Goal: Task Accomplishment & Management: Manage account settings

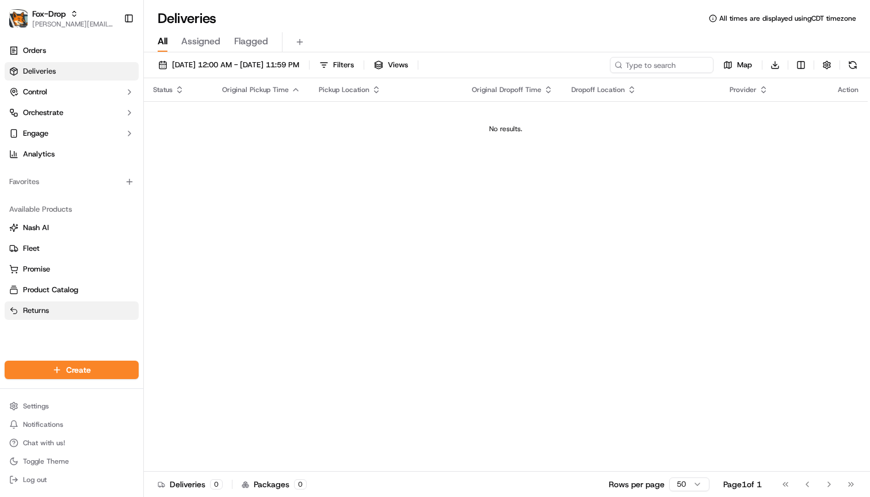
click at [59, 309] on link "Returns" at bounding box center [71, 310] width 125 height 10
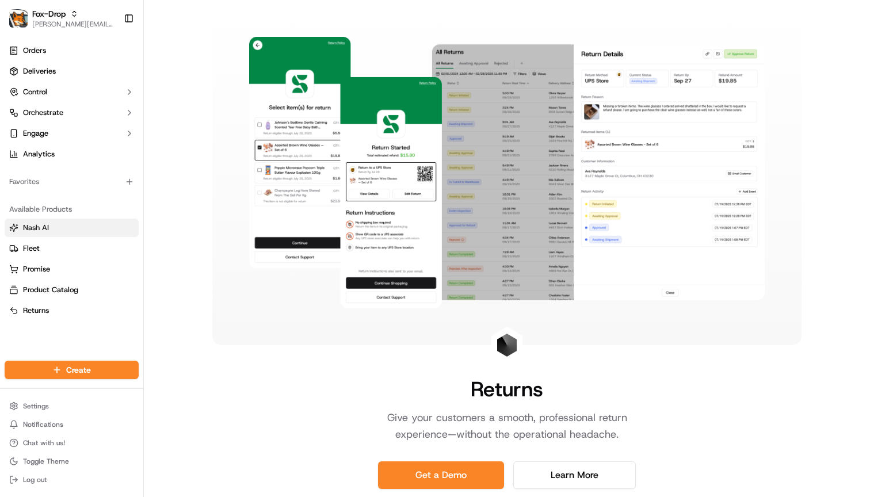
click at [56, 229] on link "Nash AI" at bounding box center [71, 228] width 125 height 10
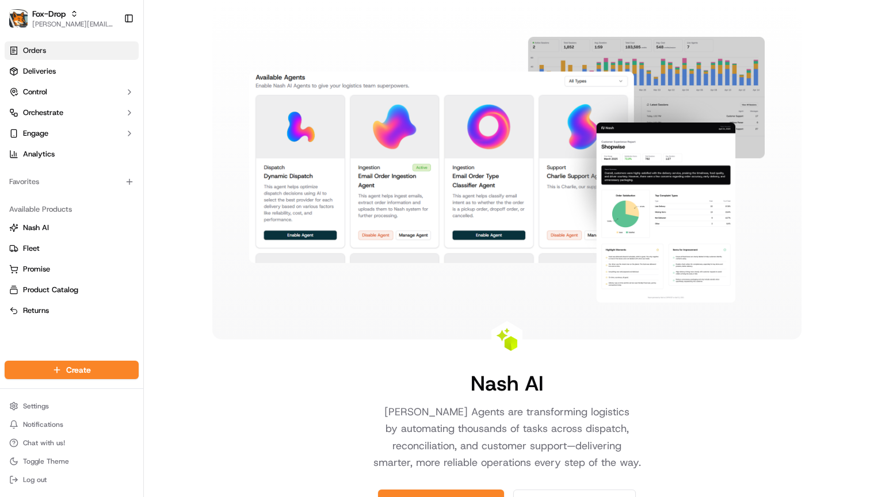
click at [56, 50] on link "Orders" at bounding box center [72, 50] width 134 height 18
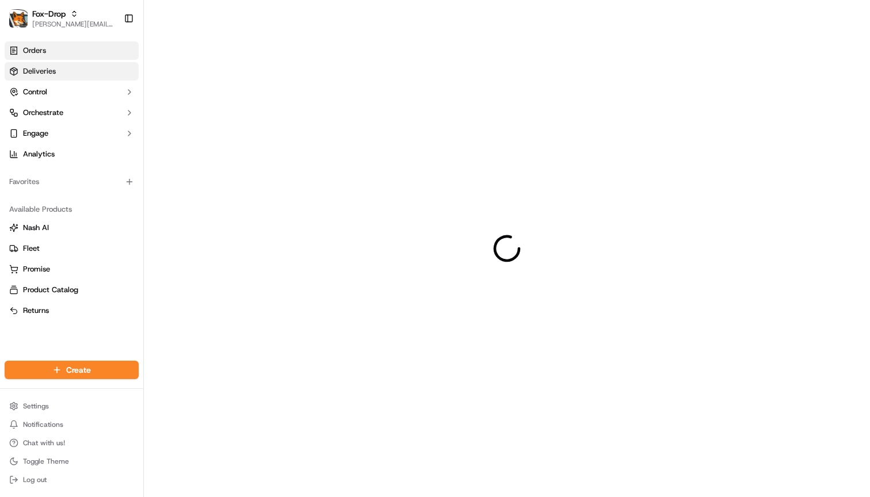
click at [56, 70] on link "Deliveries" at bounding box center [72, 71] width 134 height 18
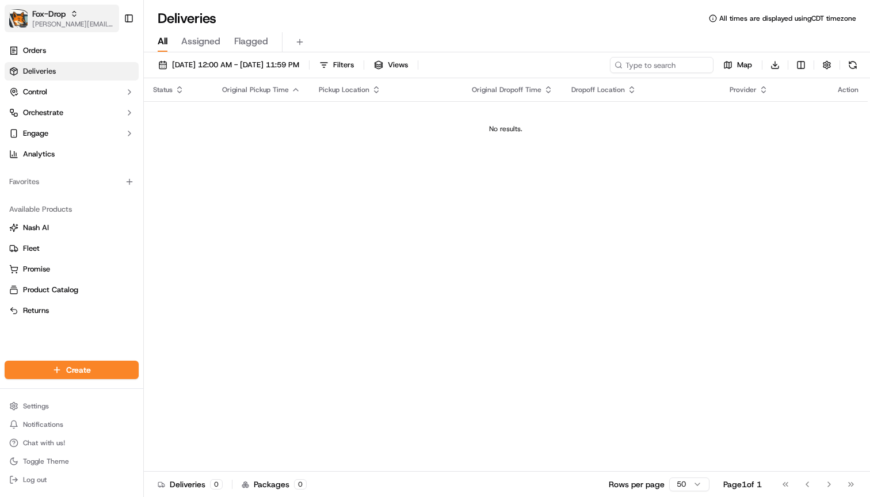
click at [24, 17] on img "button" at bounding box center [18, 18] width 18 height 18
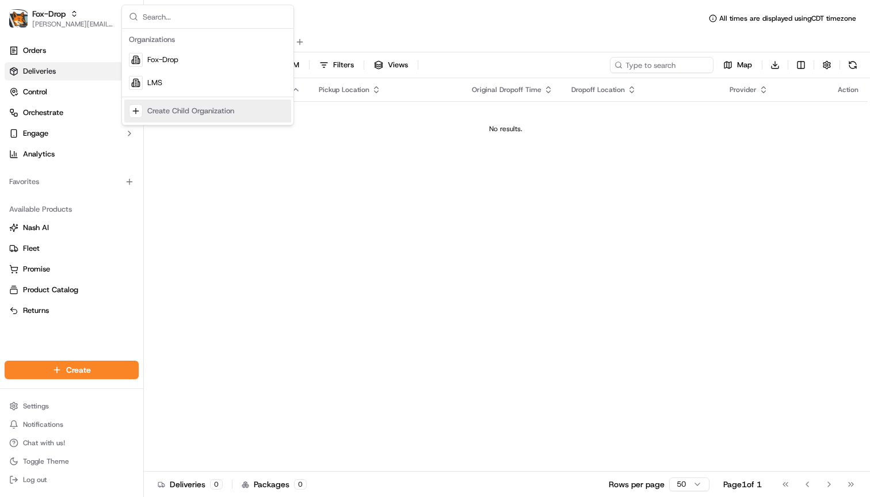
click at [229, 191] on div "Status Original Pickup Time Pickup Location Original Dropoff Time Dropoff Locat…" at bounding box center [506, 274] width 724 height 393
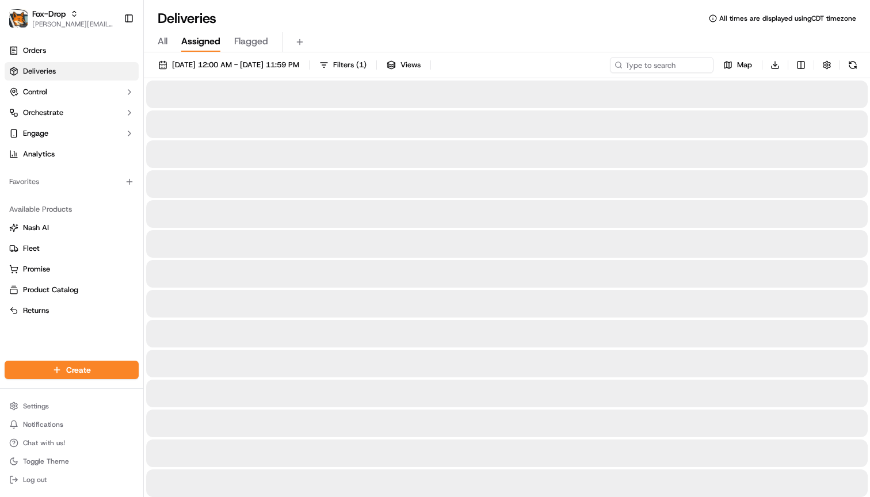
click at [198, 44] on span "Assigned" at bounding box center [200, 42] width 39 height 14
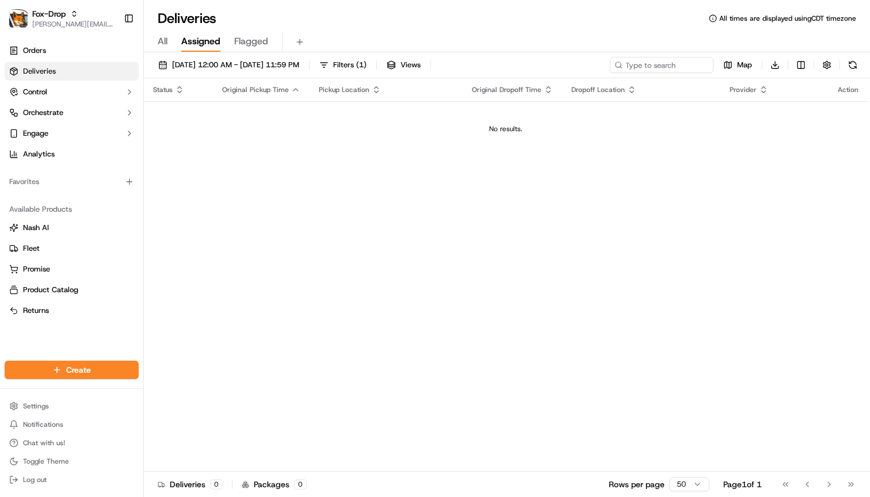
click at [250, 48] on button "Flagged" at bounding box center [251, 42] width 34 height 20
click at [167, 41] on span "All" at bounding box center [163, 42] width 10 height 14
click at [829, 67] on button "button" at bounding box center [827, 65] width 16 height 16
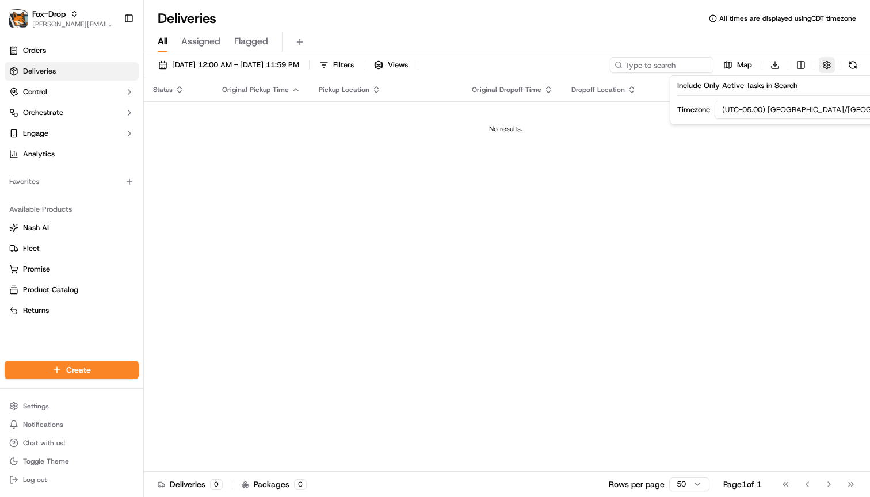
click at [830, 70] on button "button" at bounding box center [827, 65] width 16 height 16
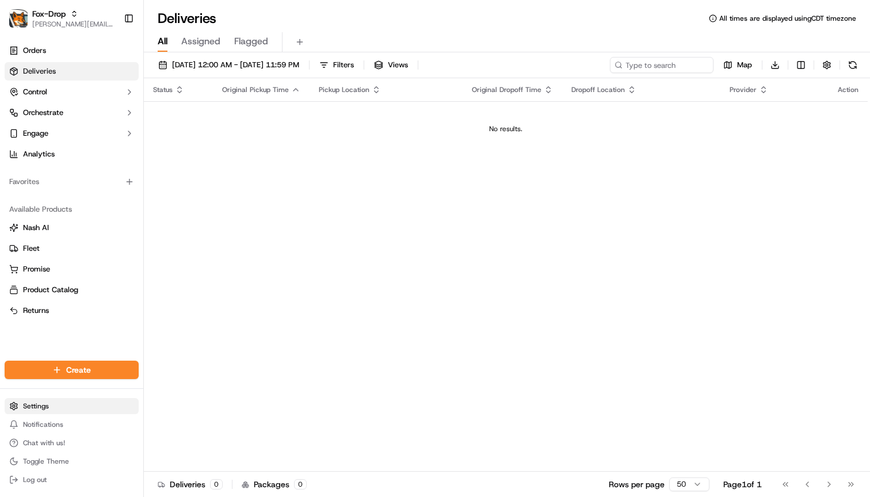
click at [33, 407] on html "Fox-Drop sahil@fox-drop.com Toggle Sidebar Orders Deliveries Control Orchestrat…" at bounding box center [435, 248] width 870 height 497
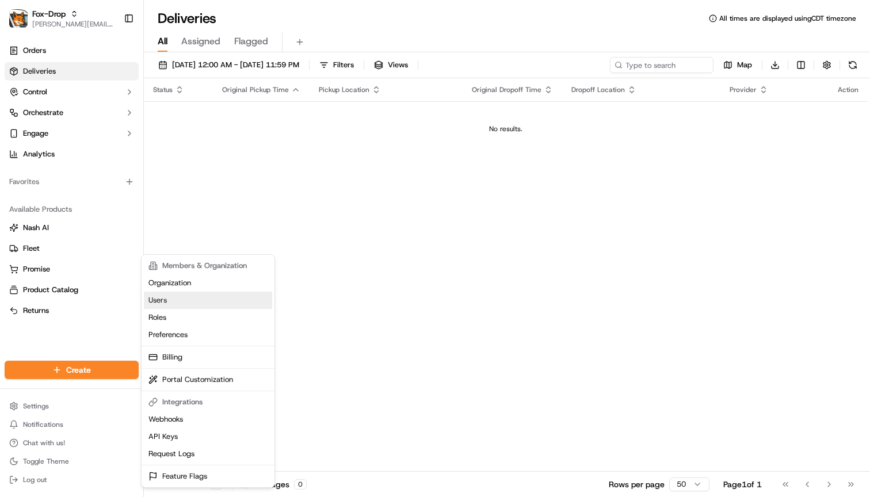
click at [170, 299] on link "Users" at bounding box center [208, 300] width 128 height 17
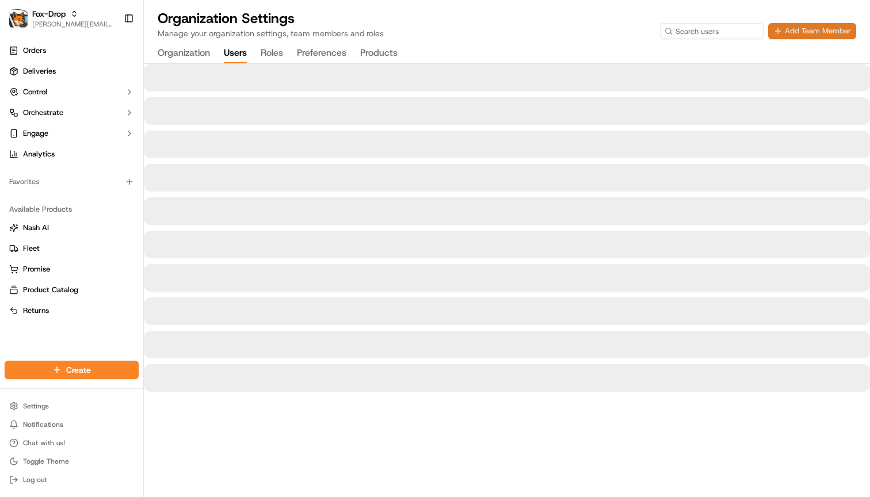
click at [791, 33] on button "Add Team Member" at bounding box center [812, 31] width 88 height 16
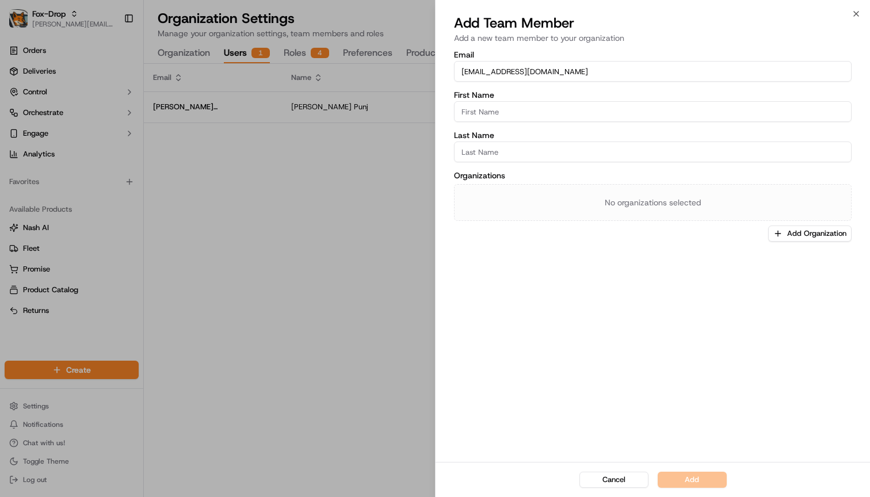
type input "fyz22534@yahoo.com"
type input "Victoria"
type input "Z"
click at [591, 188] on div "No organizations selected" at bounding box center [652, 202] width 397 height 37
click at [671, 202] on div "No organizations selected" at bounding box center [652, 202] width 397 height 37
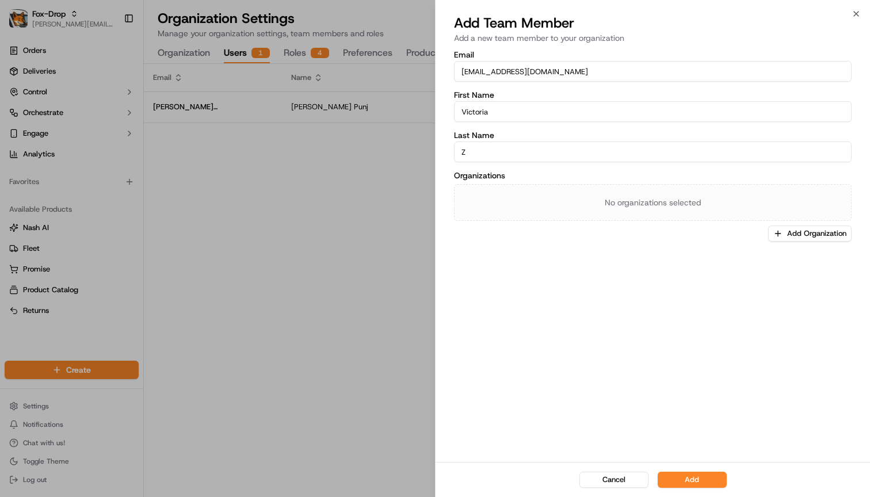
click at [640, 202] on div "No organizations selected" at bounding box center [652, 202] width 397 height 37
click at [792, 232] on button "Add Organization" at bounding box center [809, 233] width 83 height 16
click at [741, 289] on span "Fox-Drop" at bounding box center [794, 294] width 142 height 10
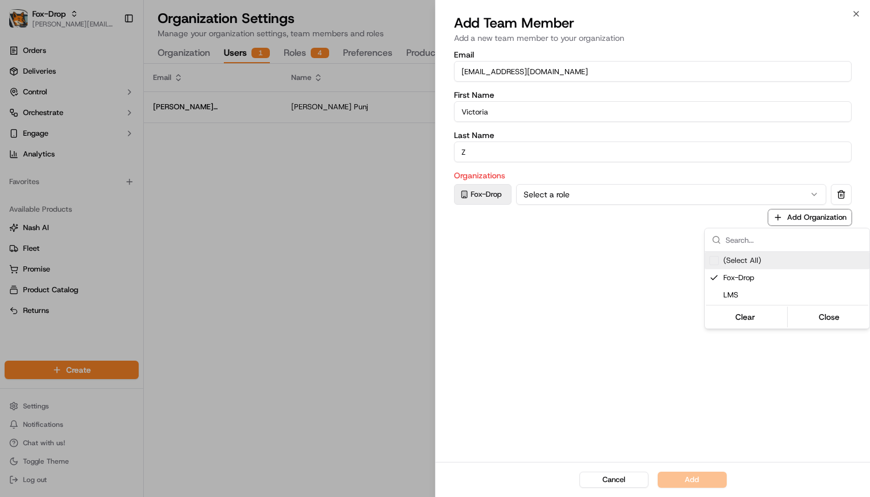
click at [652, 194] on div at bounding box center [435, 248] width 870 height 497
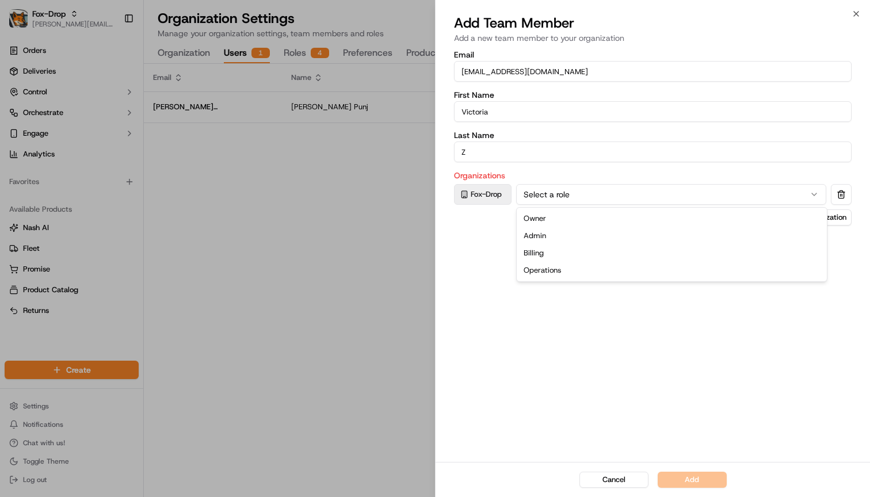
click at [652, 194] on button "Select a role" at bounding box center [671, 194] width 310 height 21
click at [690, 480] on button "Add" at bounding box center [691, 480] width 69 height 16
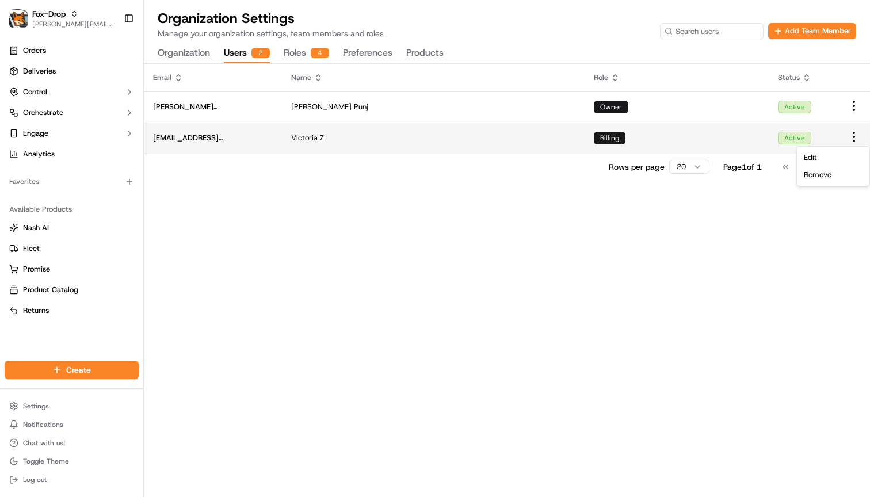
click at [851, 137] on html "Fox-Drop sahil@fox-drop.com Toggle Sidebar Orders Deliveries Control Orchestrat…" at bounding box center [435, 248] width 870 height 497
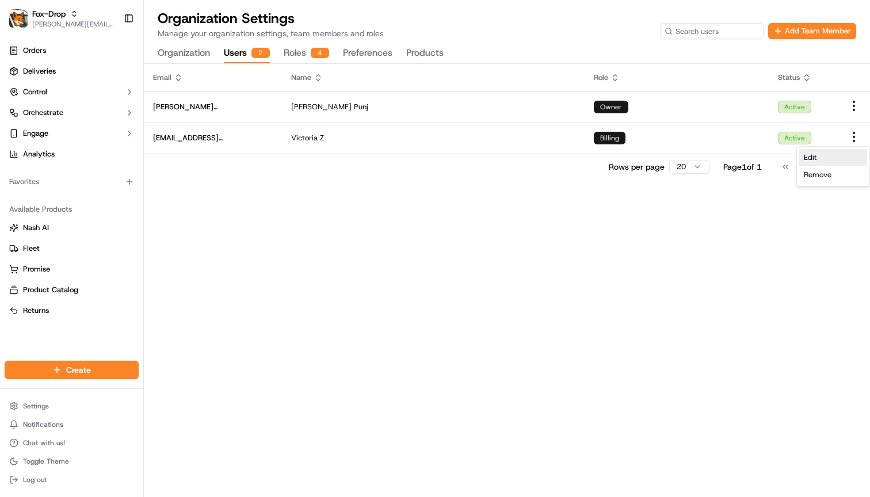
click at [835, 153] on div "Edit" at bounding box center [833, 157] width 68 height 17
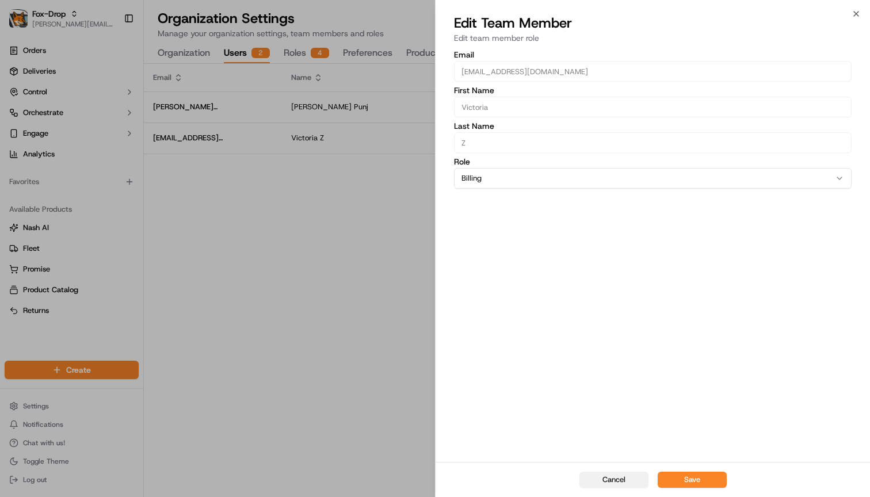
click at [623, 481] on button "Cancel" at bounding box center [613, 480] width 69 height 16
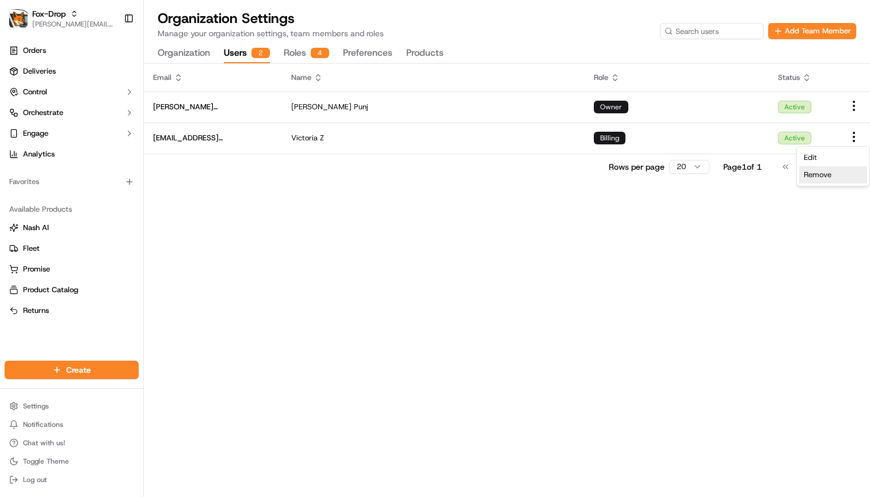
click at [820, 170] on span "Remove" at bounding box center [818, 175] width 28 height 10
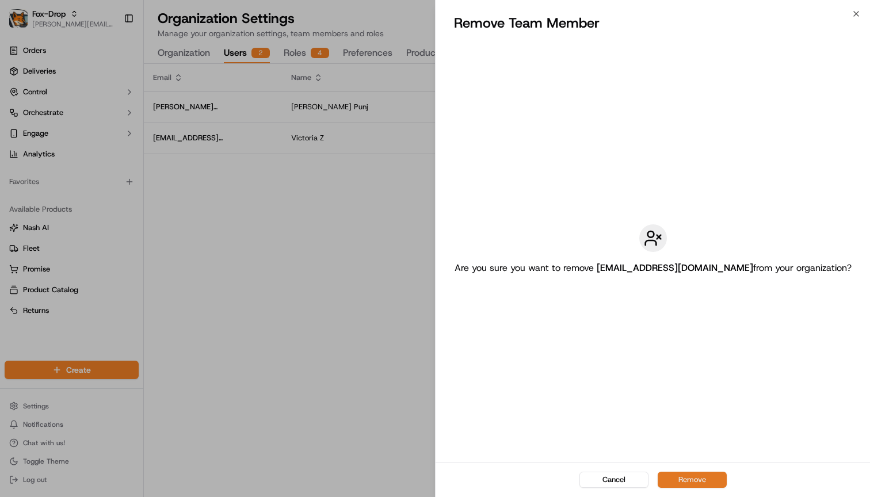
click at [682, 479] on button "Remove" at bounding box center [691, 480] width 69 height 16
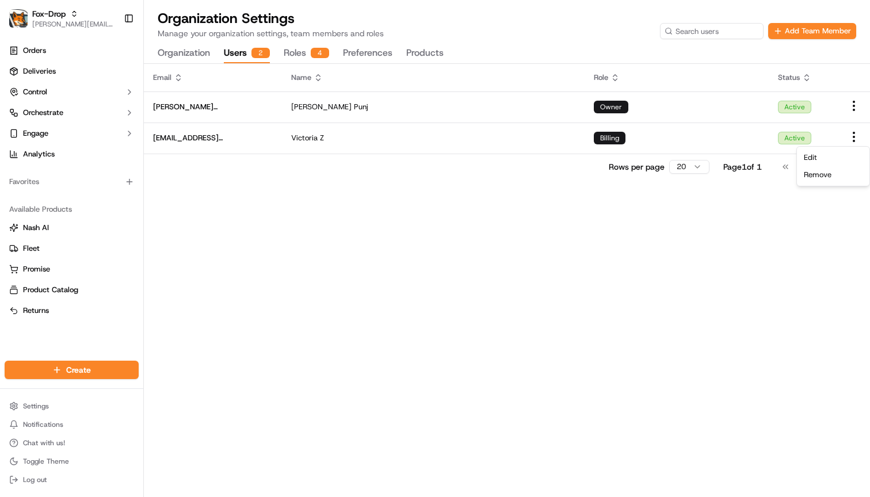
click at [706, 234] on div "Email Name Role Status sahil@fox-drop.com Sahil Punj Owner Active fyz22534@yaho…" at bounding box center [507, 280] width 726 height 433
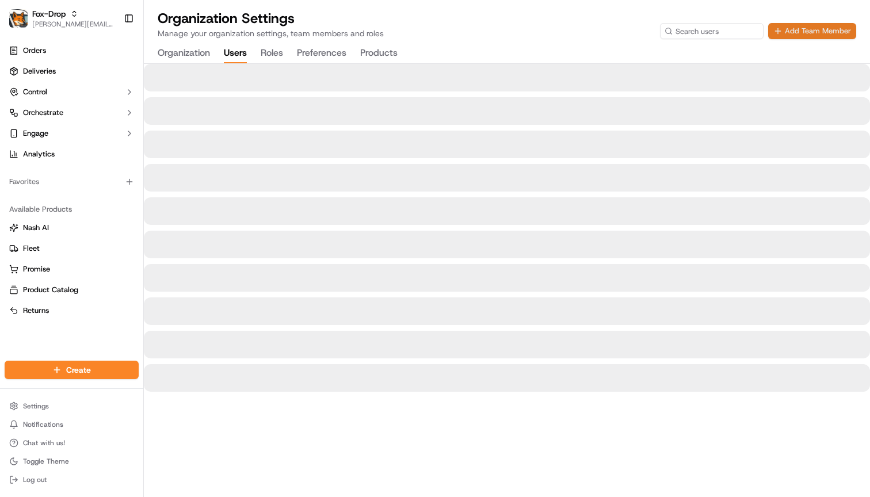
click at [810, 32] on button "Add Team Member" at bounding box center [812, 31] width 88 height 16
click at [801, 35] on button "Add Team Member" at bounding box center [812, 31] width 88 height 16
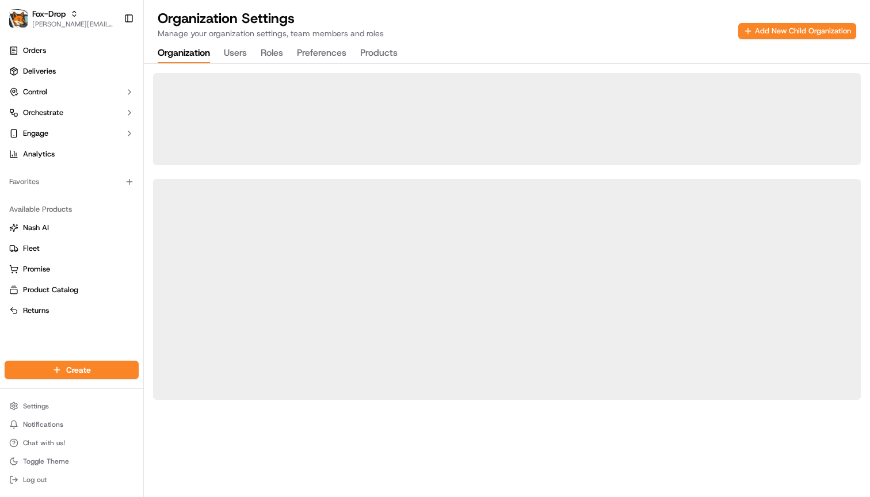
click at [175, 50] on button "Organization" at bounding box center [184, 54] width 52 height 20
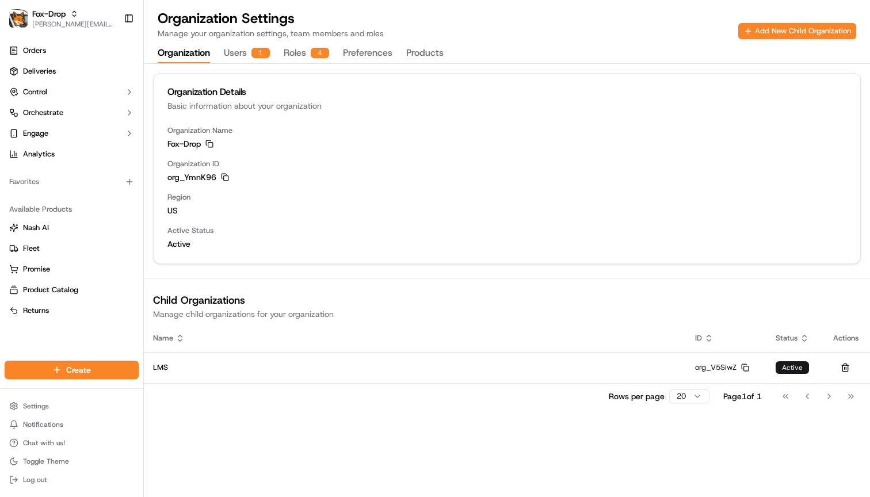
click at [240, 55] on body "Fox-Drop [PERSON_NAME][EMAIL_ADDRESS][PERSON_NAME][DOMAIN_NAME] Toggle Sidebar …" at bounding box center [435, 248] width 870 height 497
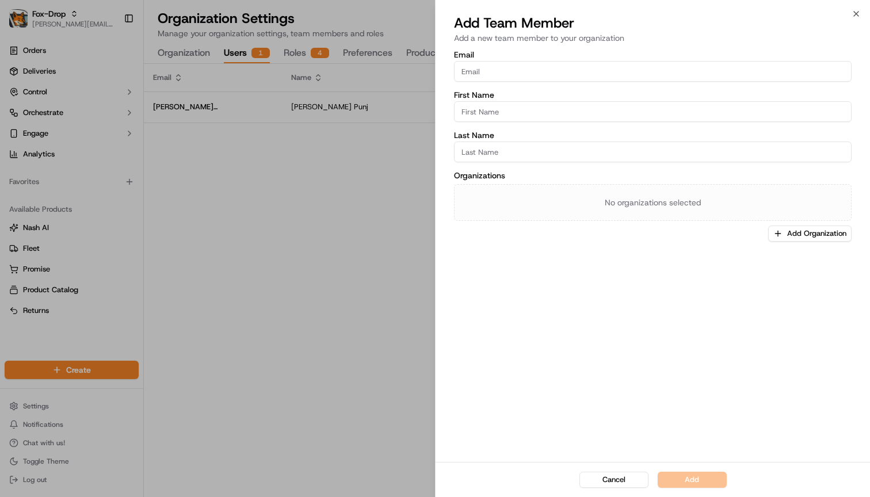
click at [297, 57] on div at bounding box center [435, 248] width 870 height 497
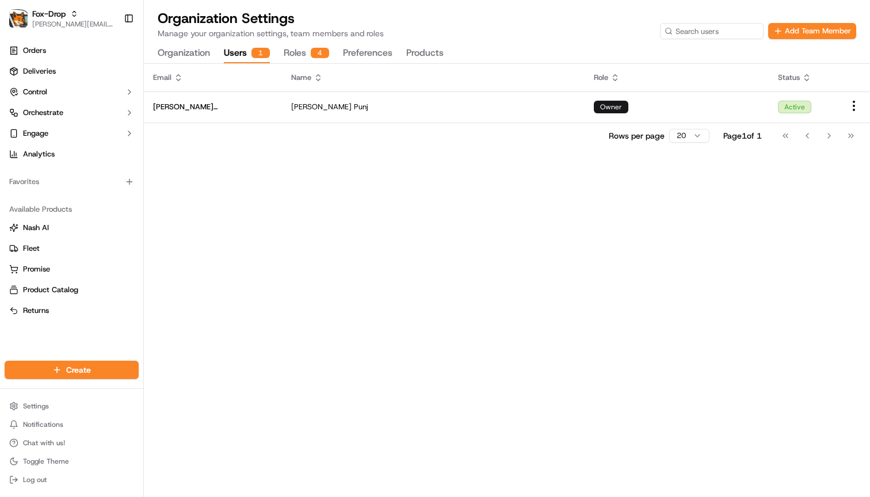
click at [297, 57] on button "Roles 4" at bounding box center [306, 54] width 45 height 20
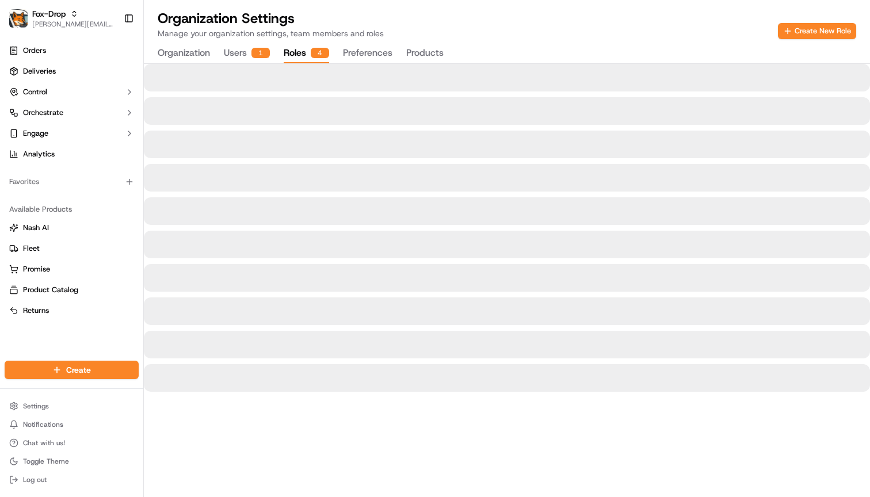
click at [259, 55] on div "1" at bounding box center [260, 53] width 18 height 10
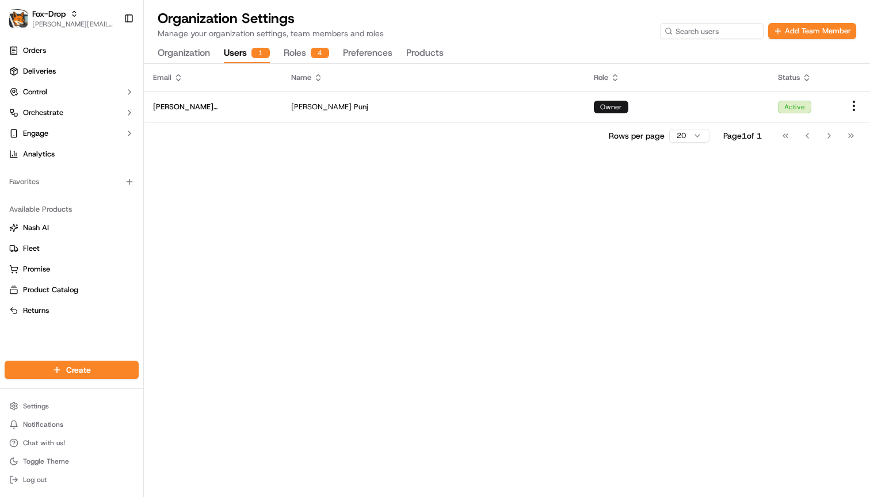
click at [303, 53] on button "Roles 4" at bounding box center [306, 54] width 45 height 20
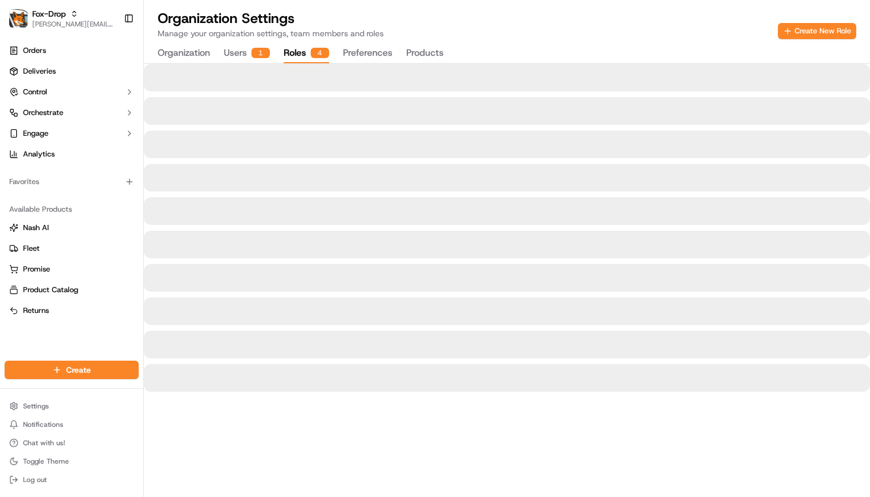
click at [243, 52] on button "Users 1" at bounding box center [247, 54] width 46 height 20
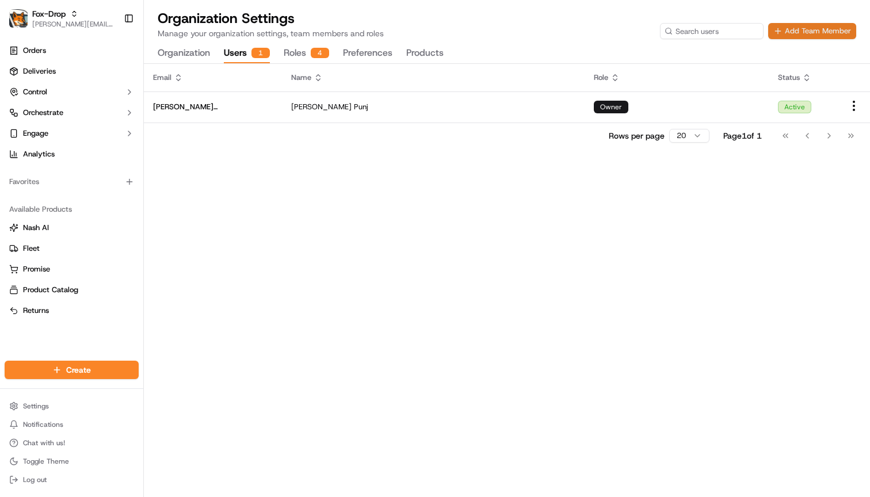
click at [800, 33] on button "Add Team Member" at bounding box center [812, 31] width 88 height 16
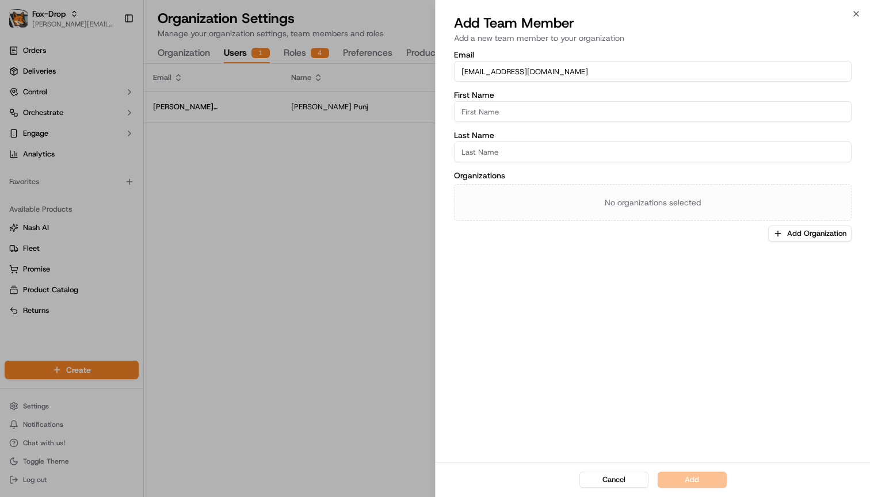
type input "[EMAIL_ADDRESS][DOMAIN_NAME]"
type input "Victoria"
type input "Z"
click at [781, 231] on icon "button" at bounding box center [777, 233] width 9 height 9
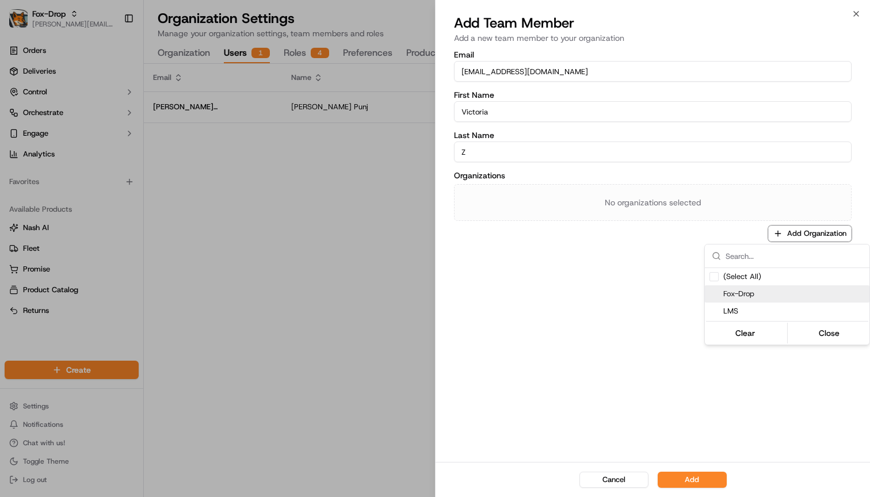
click at [750, 300] on div "Fox-Drop" at bounding box center [787, 293] width 165 height 17
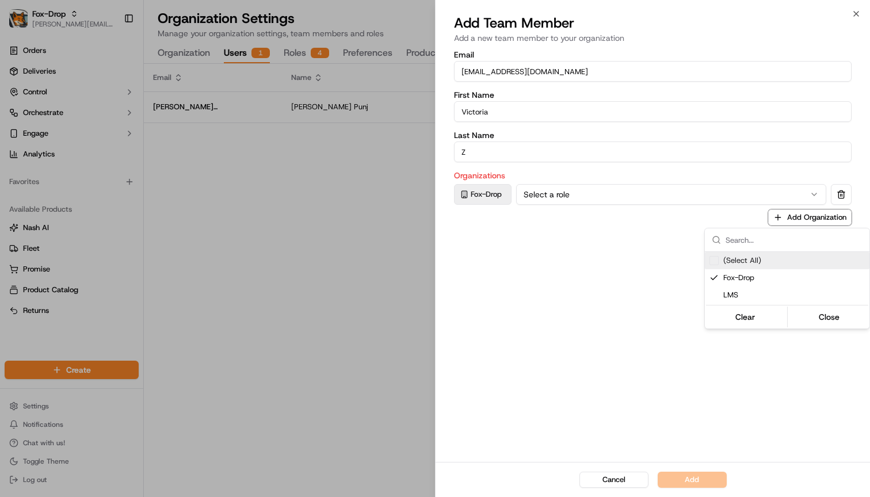
click at [677, 194] on div at bounding box center [435, 248] width 870 height 497
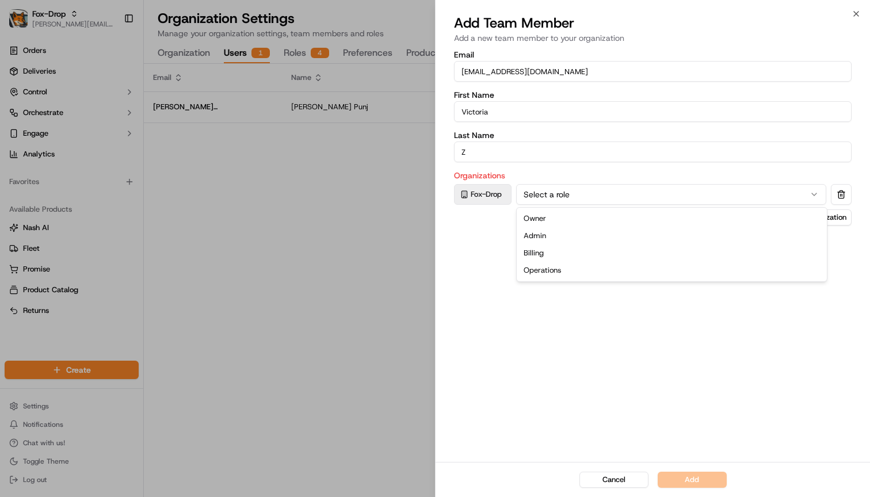
click at [668, 196] on button "Select a role" at bounding box center [671, 194] width 310 height 21
click at [583, 198] on button "Admin" at bounding box center [671, 194] width 310 height 21
click at [618, 197] on button "Billing" at bounding box center [671, 194] width 310 height 21
click at [568, 191] on button "Admin" at bounding box center [671, 194] width 310 height 21
click at [689, 480] on button "Add" at bounding box center [691, 480] width 69 height 16
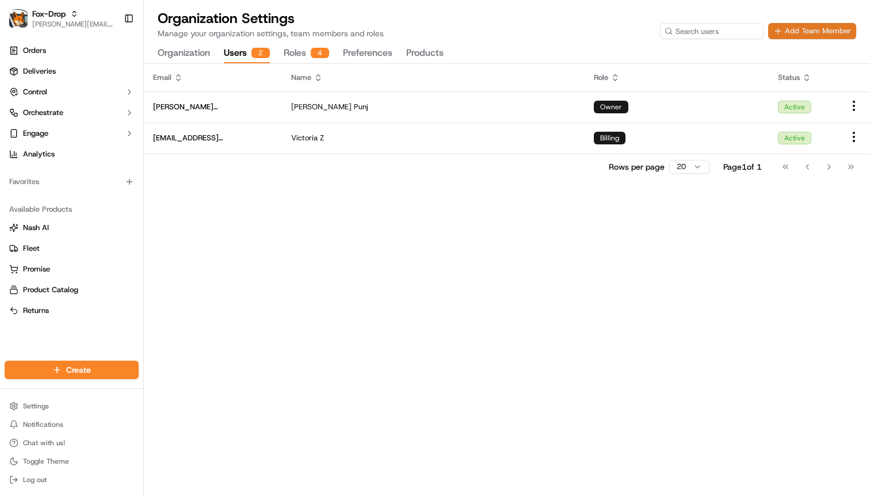
click at [794, 33] on button "Add Team Member" at bounding box center [812, 31] width 88 height 16
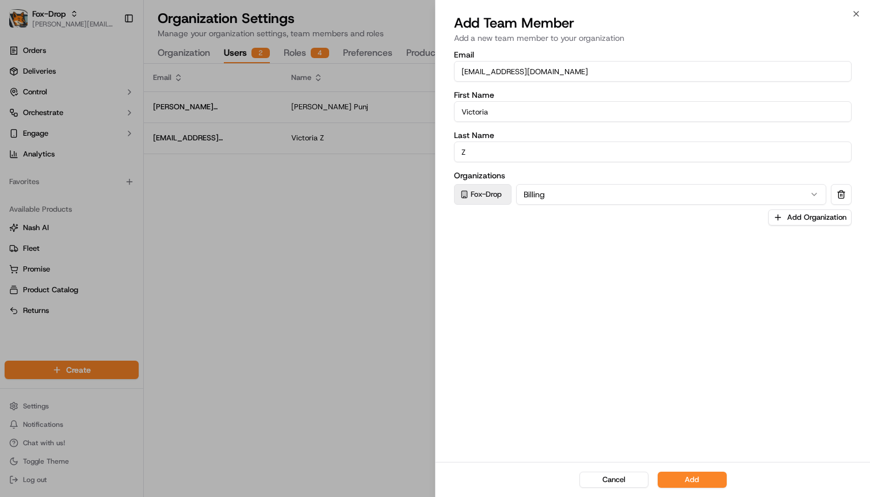
drag, startPoint x: 575, startPoint y: 70, endPoint x: 435, endPoint y: 62, distance: 139.5
paste input "[EMAIL_ADDRESS]"
type input "[EMAIL_ADDRESS][DOMAIN_NAME]"
drag, startPoint x: 507, startPoint y: 112, endPoint x: 431, endPoint y: 101, distance: 76.6
type input "Amit"
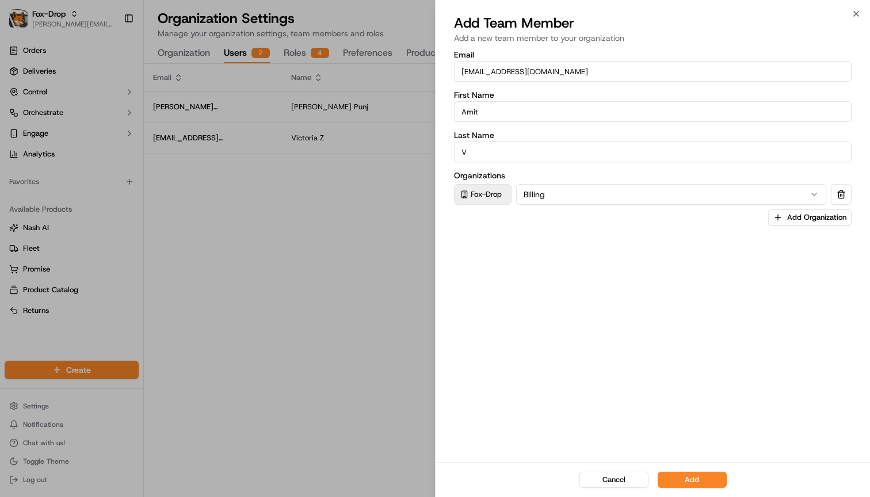
type input "V"
click at [563, 238] on div "Email [EMAIL_ADDRESS][PERSON_NAME][DOMAIN_NAME] First Name [PERSON_NAME] Last N…" at bounding box center [652, 255] width 434 height 414
click at [564, 198] on button "Billing" at bounding box center [671, 194] width 310 height 21
click at [686, 479] on button "Add" at bounding box center [691, 480] width 69 height 16
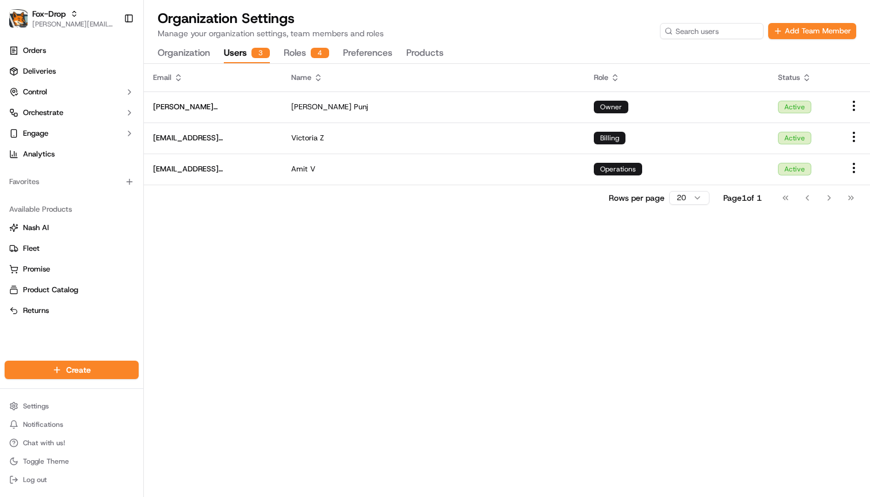
click at [305, 52] on button "Roles 4" at bounding box center [306, 54] width 45 height 20
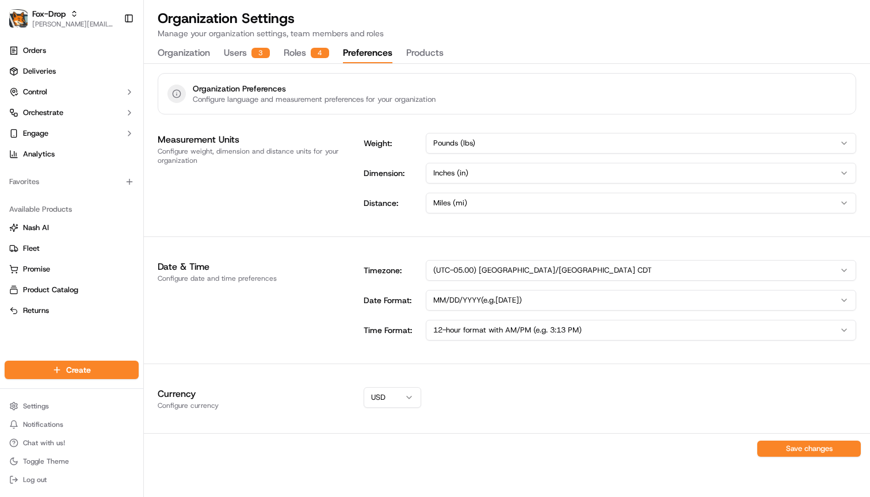
click at [362, 55] on button "Preferences" at bounding box center [367, 54] width 49 height 20
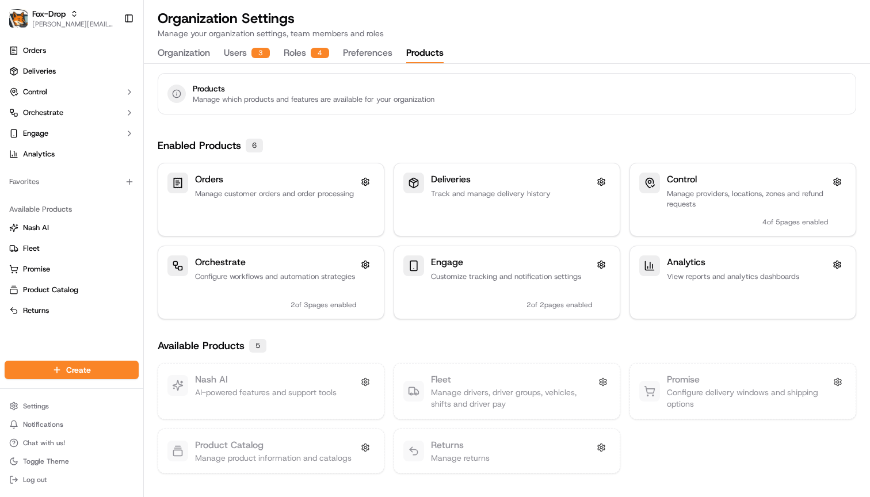
click at [422, 58] on button "Products" at bounding box center [424, 54] width 37 height 20
click at [366, 58] on button "Preferences" at bounding box center [367, 54] width 49 height 20
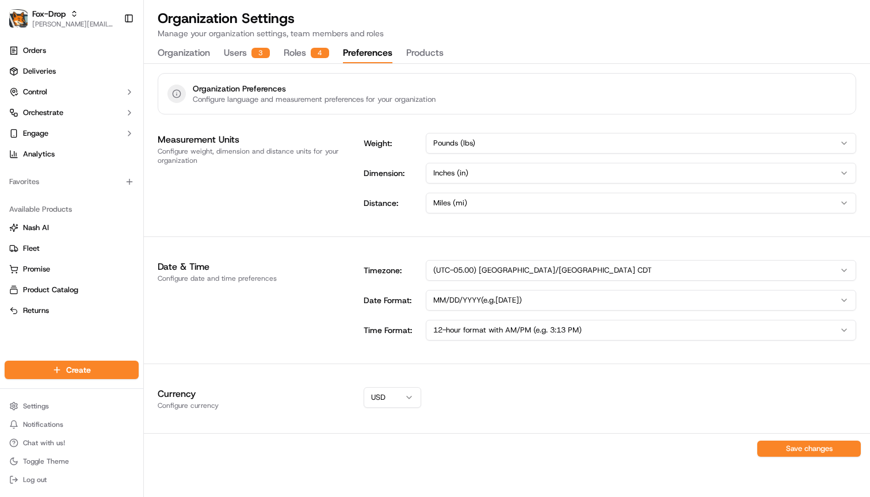
click at [333, 56] on div "Organization Users 3 Roles 4 Preferences Products" at bounding box center [301, 54] width 286 height 20
click at [313, 55] on div "4" at bounding box center [320, 53] width 18 height 10
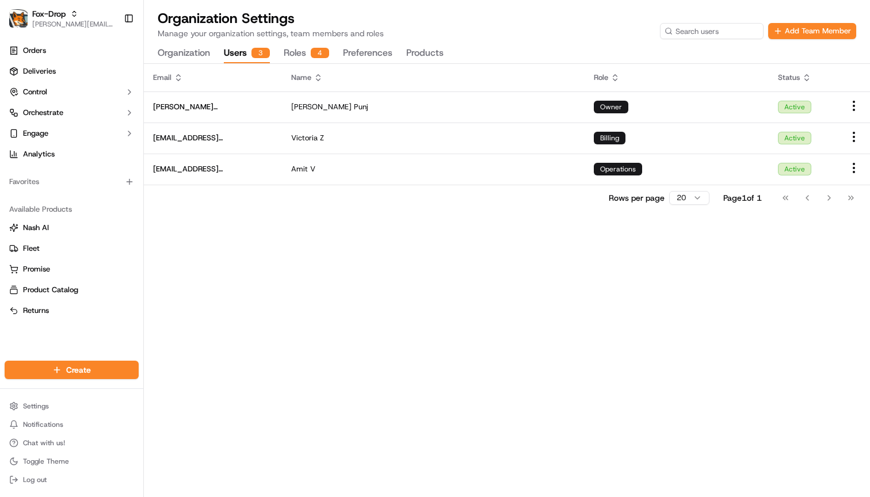
click at [257, 55] on div "3" at bounding box center [260, 53] width 18 height 10
click at [79, 13] on div "Fox-Drop" at bounding box center [73, 14] width 82 height 12
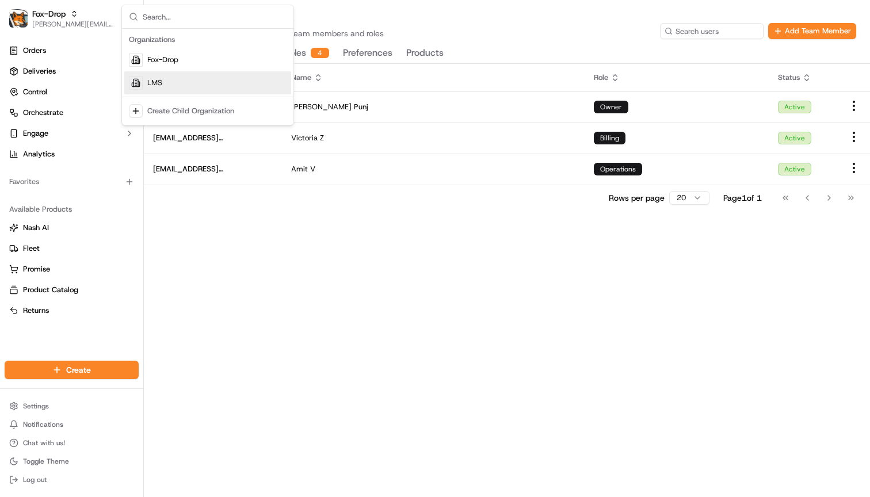
click at [151, 85] on span "LMS" at bounding box center [154, 83] width 15 height 10
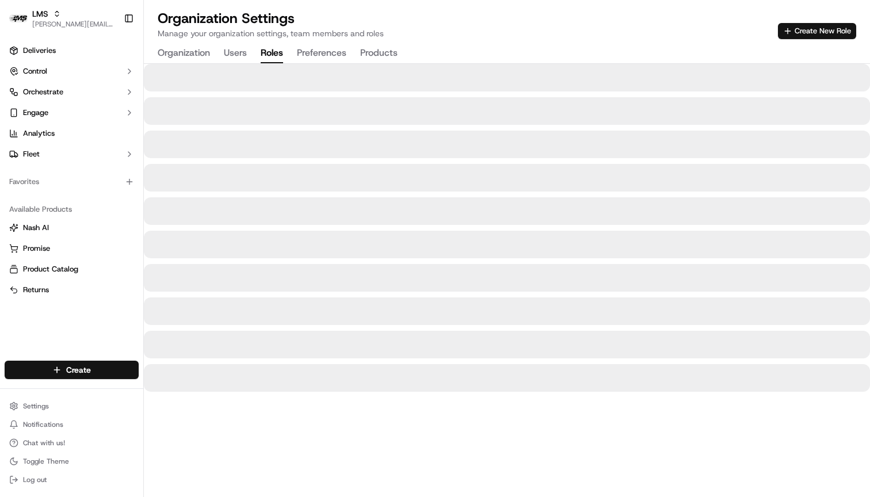
click at [272, 59] on button "Roles" at bounding box center [272, 54] width 22 height 20
click at [236, 55] on button "Users" at bounding box center [235, 54] width 23 height 20
click at [192, 57] on button "Organization" at bounding box center [184, 54] width 52 height 20
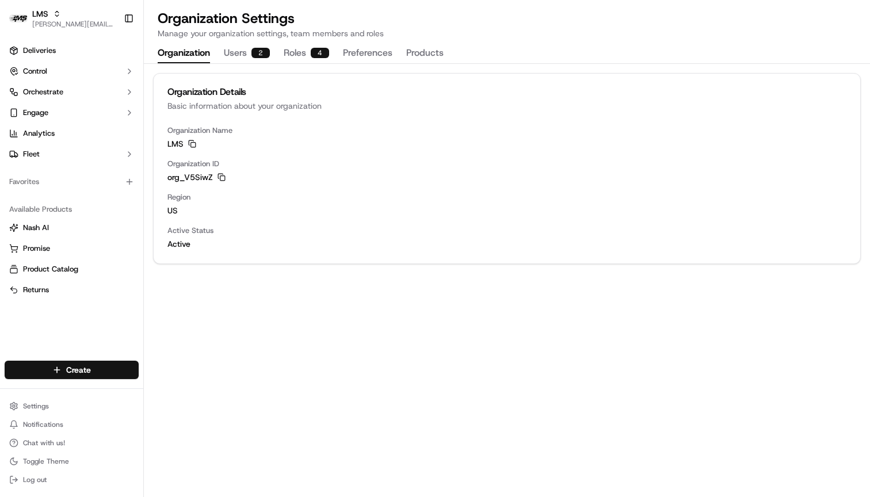
click at [231, 55] on button "Users 2" at bounding box center [247, 54] width 46 height 20
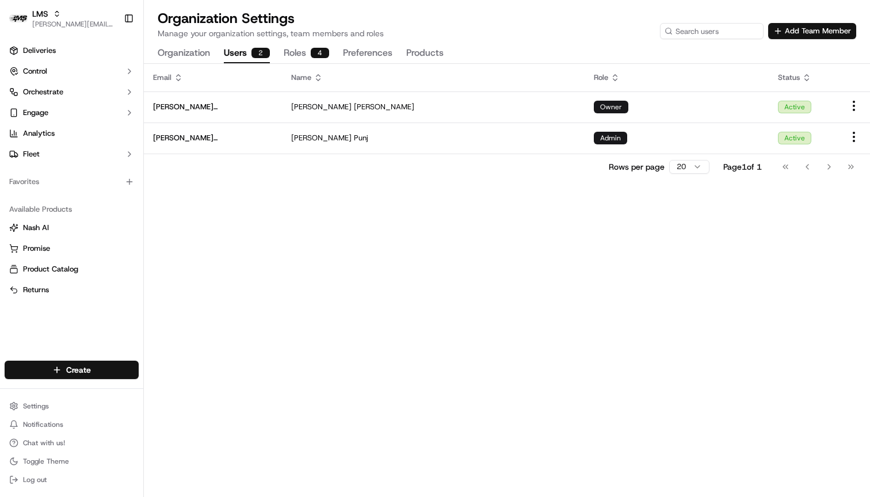
click at [315, 50] on div "4" at bounding box center [320, 53] width 18 height 10
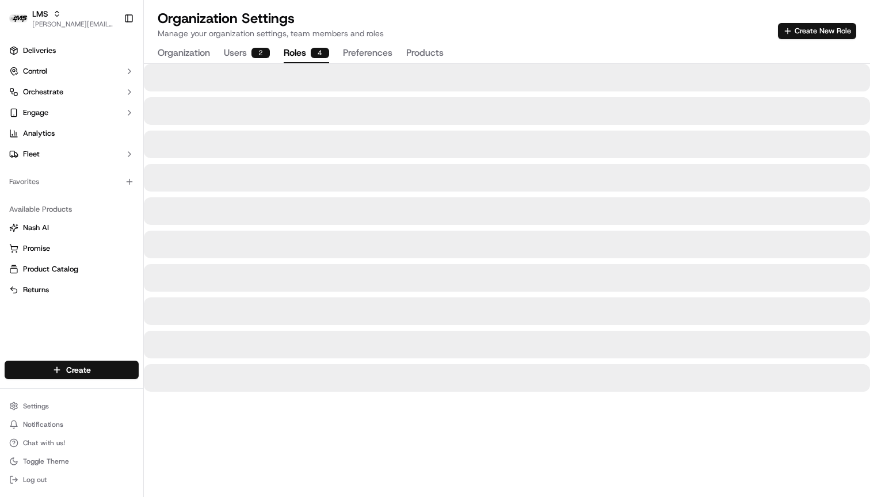
click at [177, 55] on button "Organization" at bounding box center [184, 54] width 52 height 20
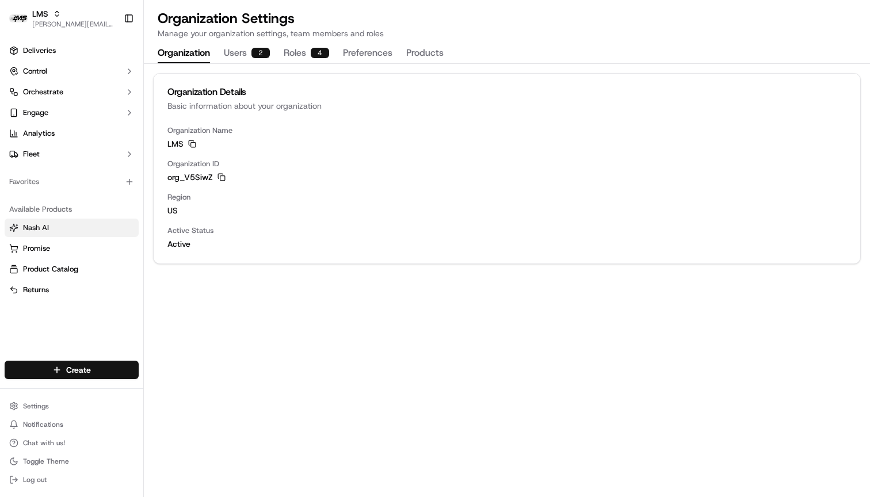
click at [64, 224] on link "Nash AI" at bounding box center [71, 228] width 125 height 10
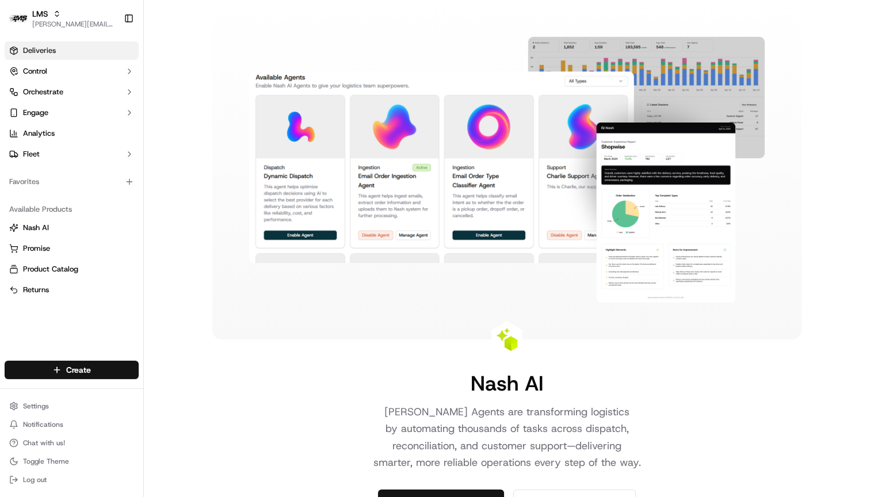
click at [55, 49] on span "Deliveries" at bounding box center [39, 50] width 33 height 10
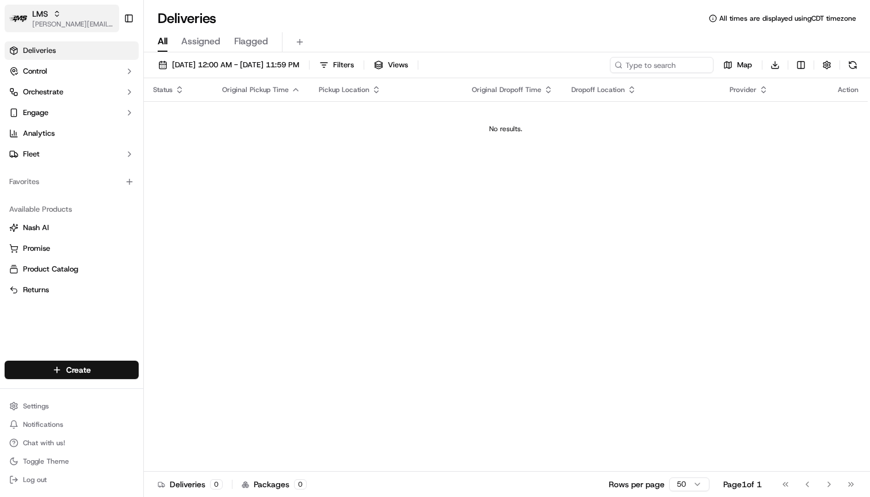
click at [58, 13] on icon "button" at bounding box center [57, 14] width 8 height 8
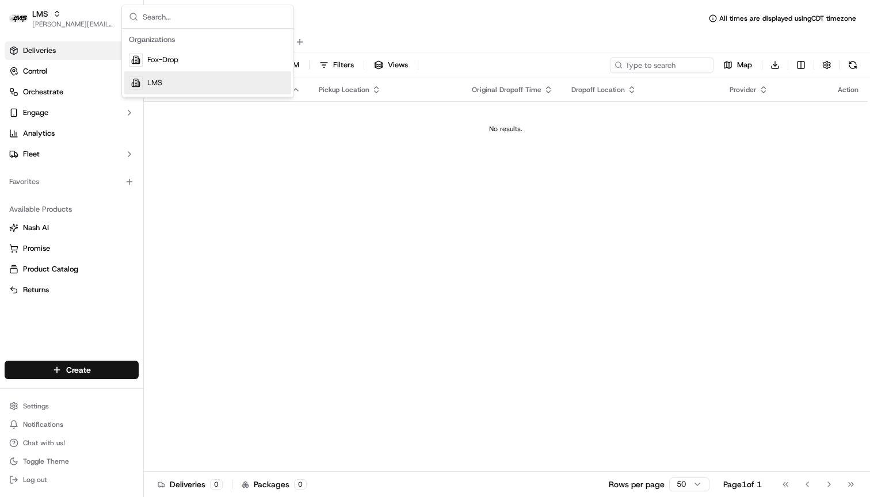
click at [158, 81] on span "LMS" at bounding box center [154, 83] width 15 height 10
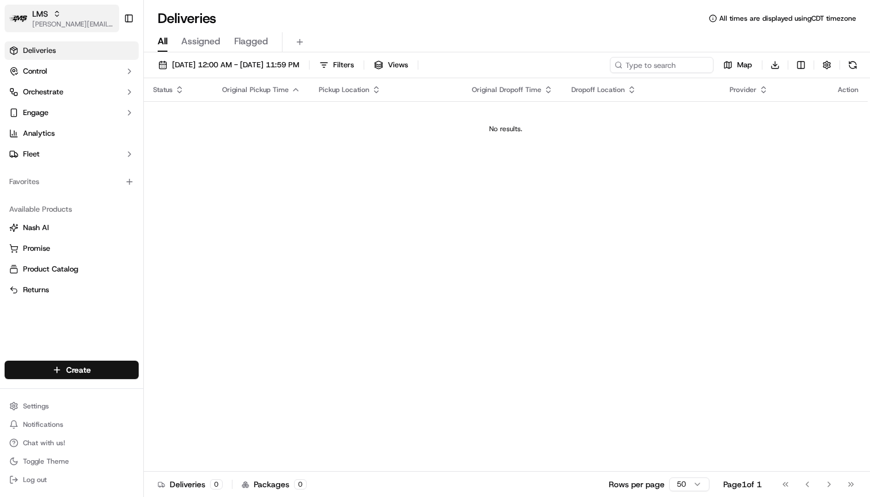
click at [62, 14] on div "LMS" at bounding box center [73, 14] width 82 height 12
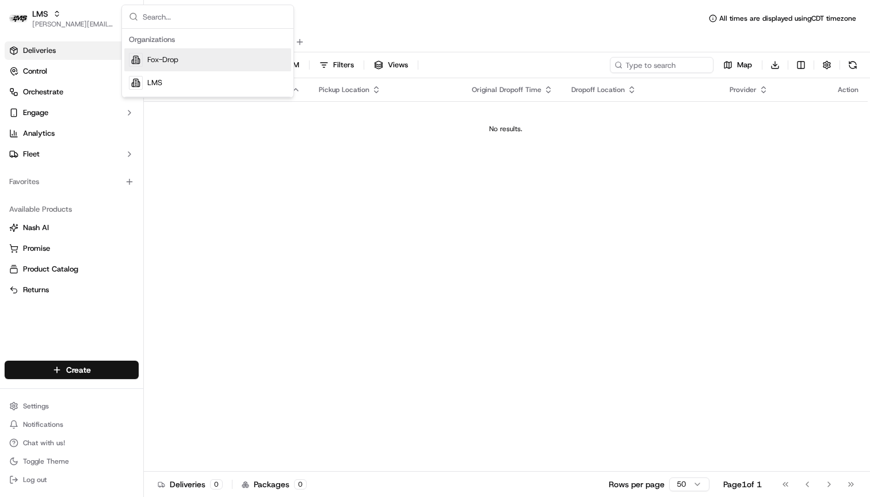
click at [159, 63] on span "Fox-Drop" at bounding box center [162, 60] width 31 height 10
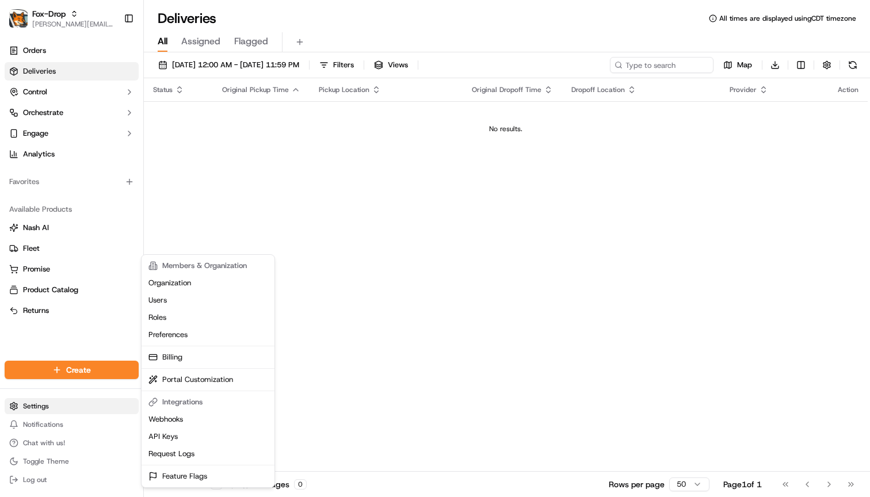
click at [43, 408] on html "Fox-Drop [PERSON_NAME][EMAIL_ADDRESS][PERSON_NAME][DOMAIN_NAME] Toggle Sidebar …" at bounding box center [435, 248] width 870 height 497
click at [170, 301] on link "Users" at bounding box center [208, 300] width 128 height 17
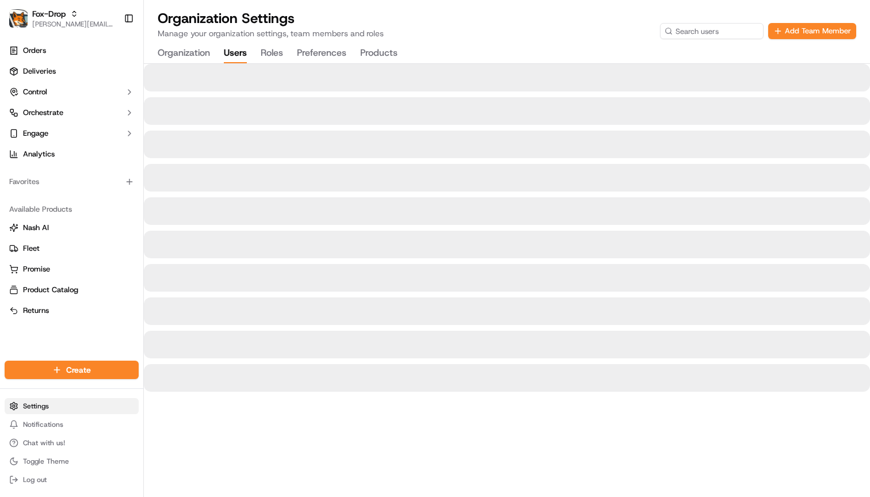
click at [52, 402] on html "Fox-Drop [PERSON_NAME][EMAIL_ADDRESS][PERSON_NAME][DOMAIN_NAME] Toggle Sidebar …" at bounding box center [435, 248] width 870 height 497
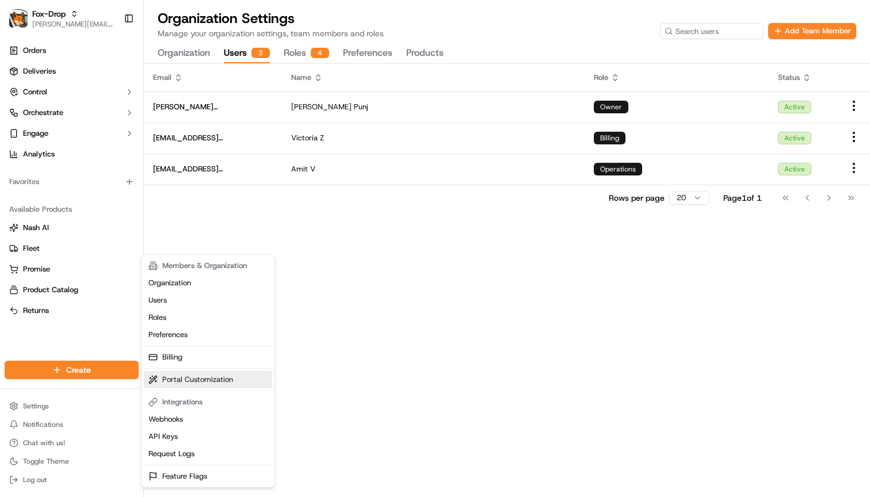
click at [193, 378] on link "Portal Customization" at bounding box center [208, 379] width 128 height 17
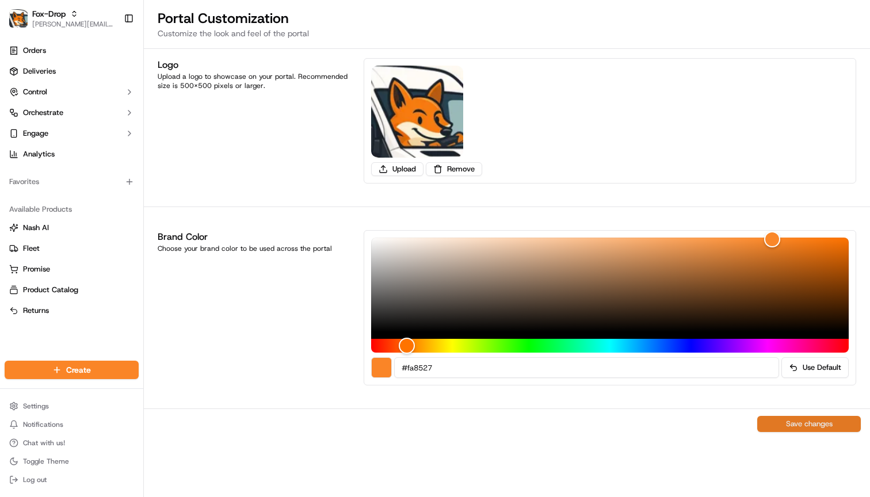
click at [806, 427] on button "Save changes" at bounding box center [809, 424] width 104 height 16
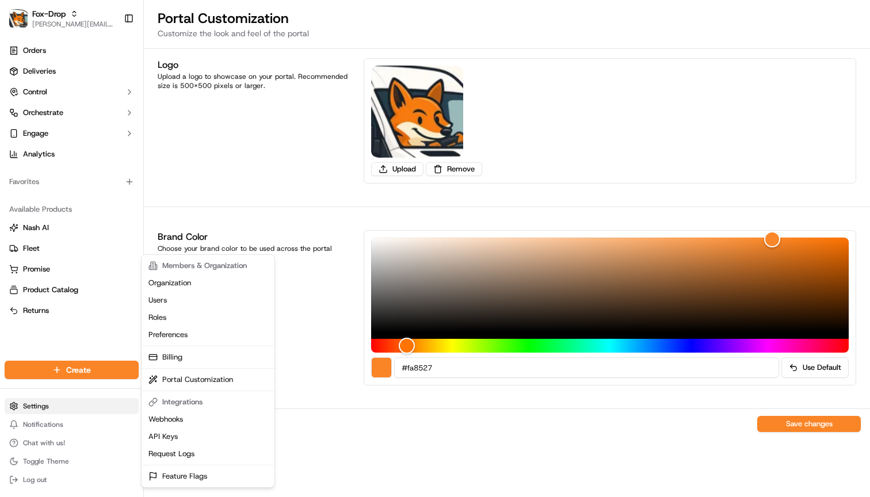
click at [52, 408] on html "Fox-Drop [PERSON_NAME][EMAIL_ADDRESS][PERSON_NAME][DOMAIN_NAME] Toggle Sidebar …" at bounding box center [435, 248] width 870 height 497
click at [169, 300] on link "Users" at bounding box center [208, 300] width 128 height 17
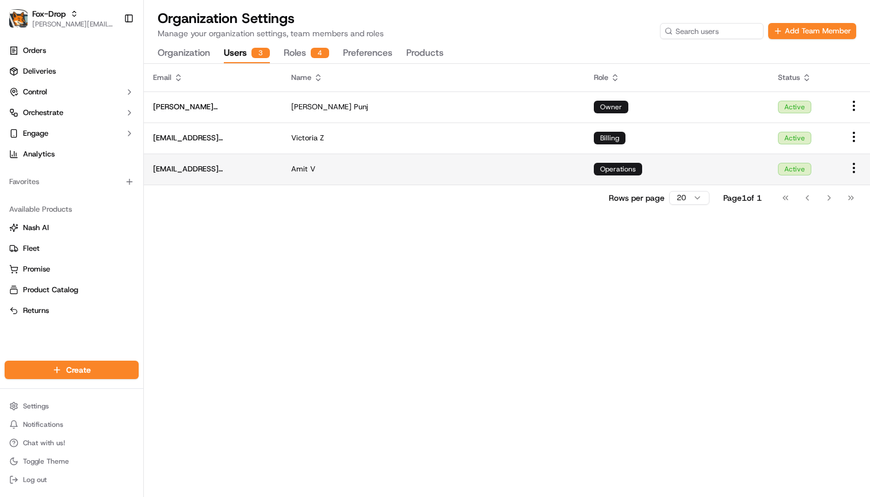
click at [851, 169] on html "Fox-Drop [PERSON_NAME][EMAIL_ADDRESS][PERSON_NAME][DOMAIN_NAME] Toggle Sidebar …" at bounding box center [435, 248] width 870 height 497
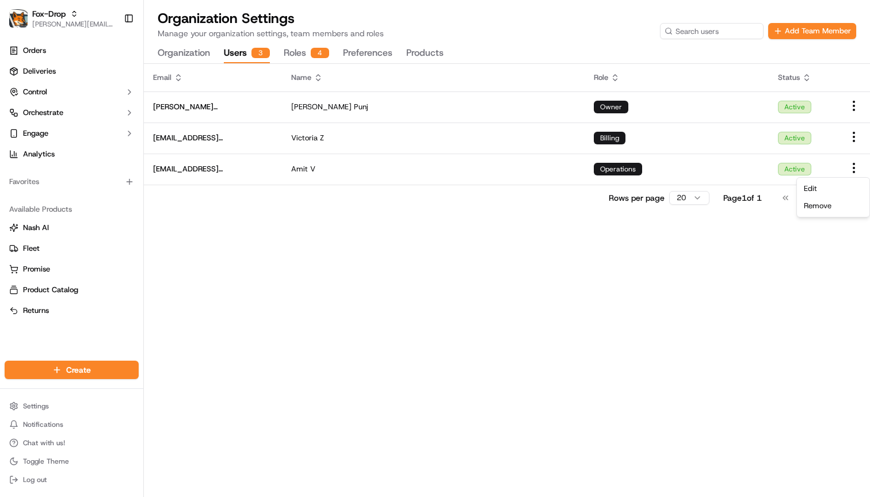
click at [828, 305] on html "Fox-Drop [PERSON_NAME][EMAIL_ADDRESS][PERSON_NAME][DOMAIN_NAME] Toggle Sidebar …" at bounding box center [435, 248] width 870 height 497
click at [78, 112] on button "Orchestrate" at bounding box center [72, 113] width 134 height 18
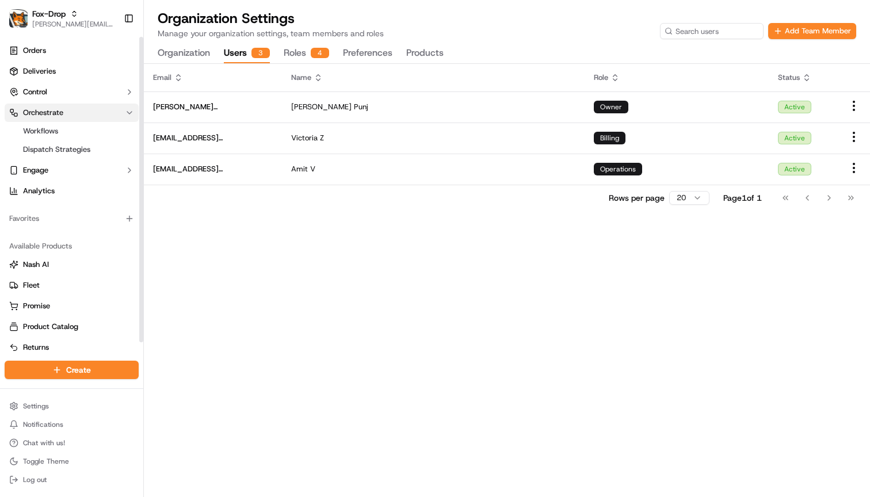
click at [79, 112] on button "Orchestrate" at bounding box center [72, 113] width 134 height 18
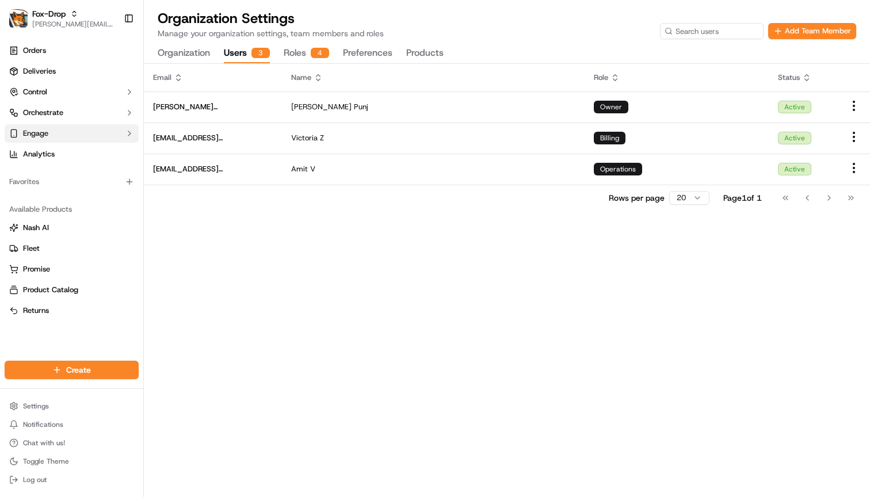
click at [73, 130] on button "Engage" at bounding box center [72, 133] width 134 height 18
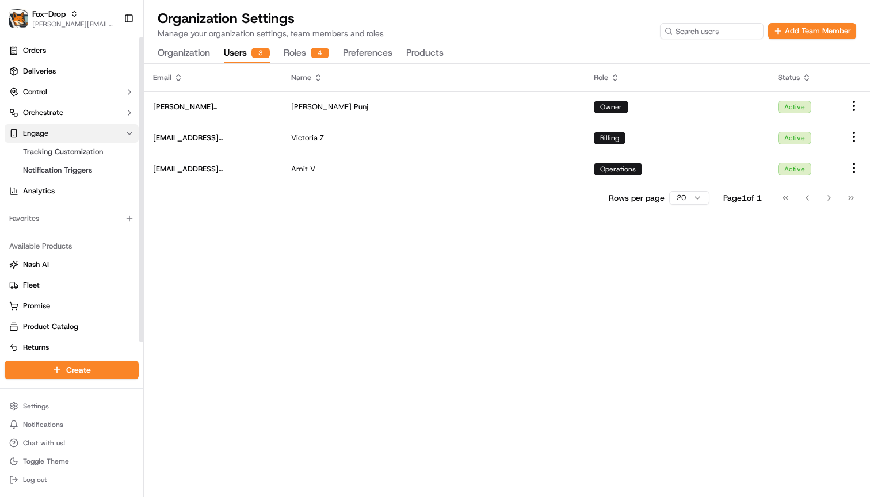
click at [73, 130] on button "Engage" at bounding box center [72, 133] width 134 height 18
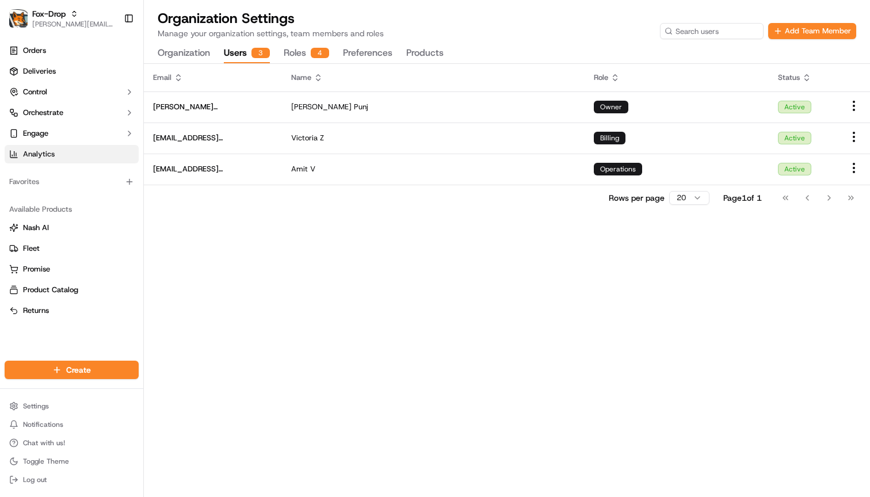
click at [63, 148] on link "Analytics" at bounding box center [72, 154] width 134 height 18
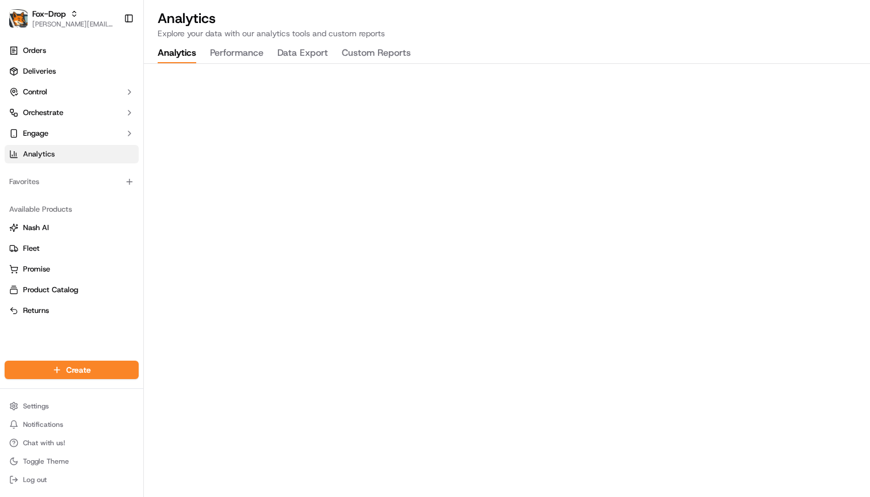
click at [238, 49] on button "Performance" at bounding box center [236, 54] width 53 height 20
click at [369, 55] on button "Custom Reports" at bounding box center [376, 54] width 69 height 20
click at [303, 52] on button "Data Export" at bounding box center [302, 54] width 51 height 20
click at [48, 51] on link "Orders" at bounding box center [72, 50] width 134 height 18
